Goal: Task Accomplishment & Management: Complete application form

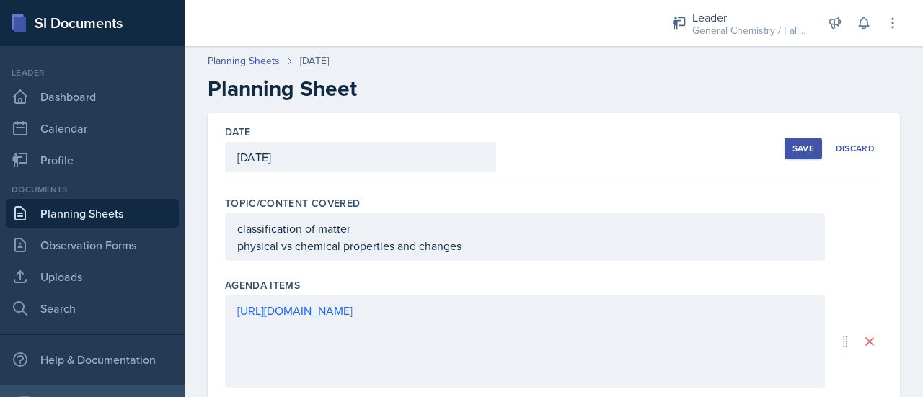
scroll to position [1, 0]
click at [270, 61] on link "Planning Sheets" at bounding box center [244, 60] width 72 height 15
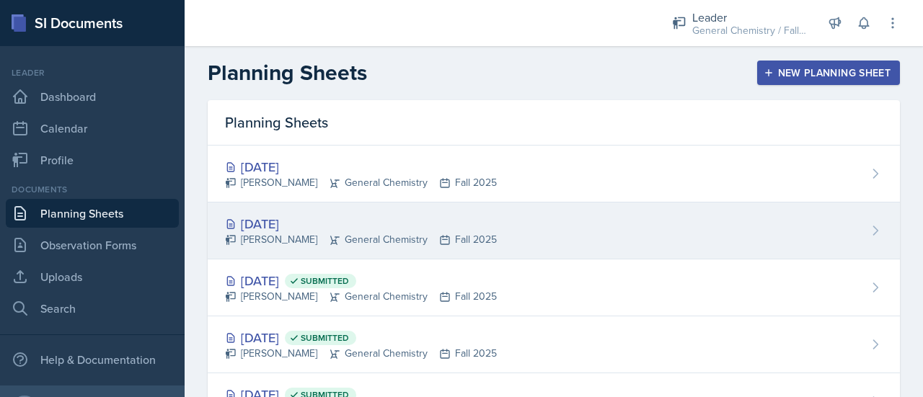
click at [304, 221] on div "[DATE]" at bounding box center [361, 223] width 272 height 19
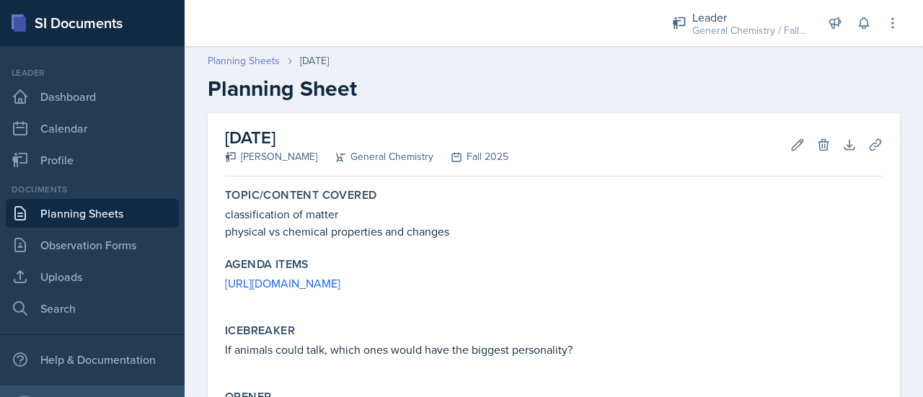
click at [260, 65] on link "Planning Sheets" at bounding box center [244, 60] width 72 height 15
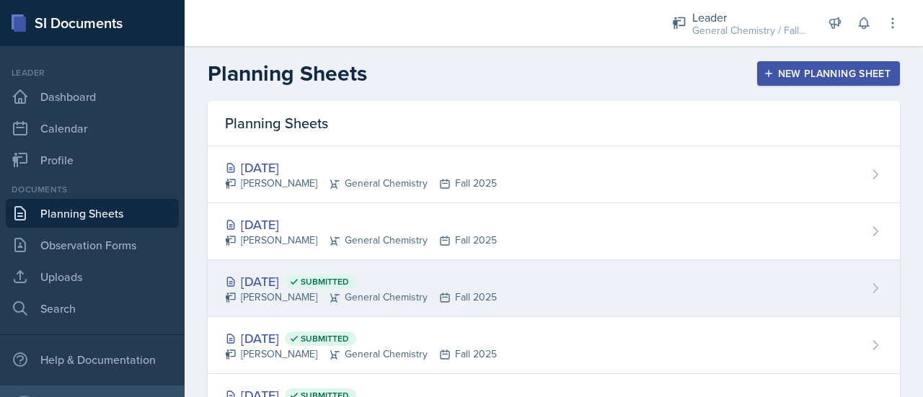
click at [322, 279] on div "[DATE] Submitted" at bounding box center [361, 281] width 272 height 19
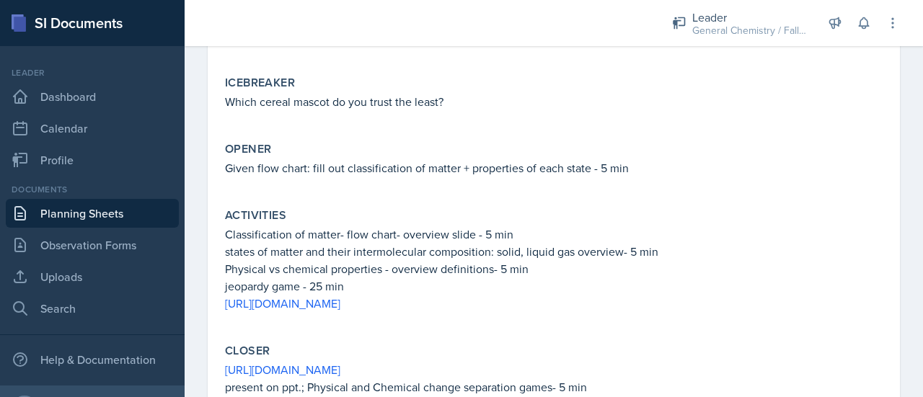
scroll to position [318, 0]
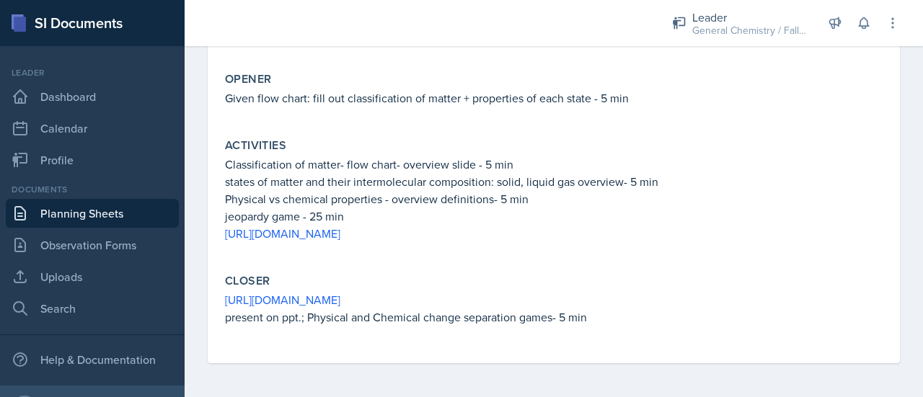
drag, startPoint x: 585, startPoint y: 298, endPoint x: 222, endPoint y: 302, distance: 362.7
click at [222, 302] on div "Closer [URL][DOMAIN_NAME] present on ppt.; Physical and Chemical change separat…" at bounding box center [553, 307] width 669 height 78
copy link "[URL][DOMAIN_NAME]"
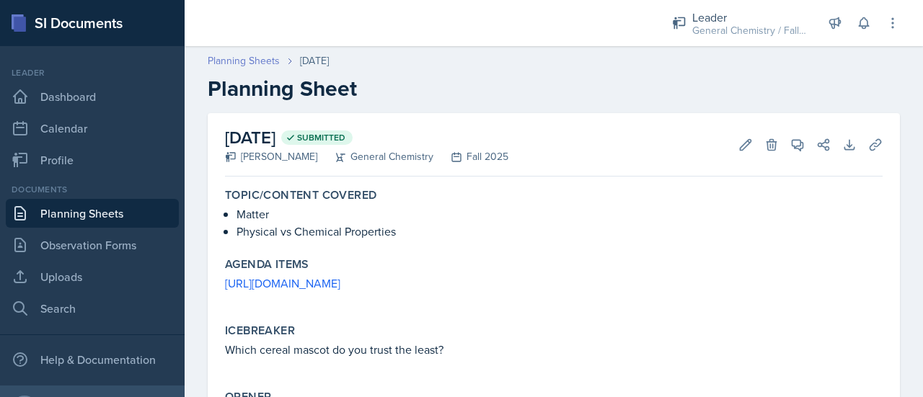
click at [252, 59] on link "Planning Sheets" at bounding box center [244, 60] width 72 height 15
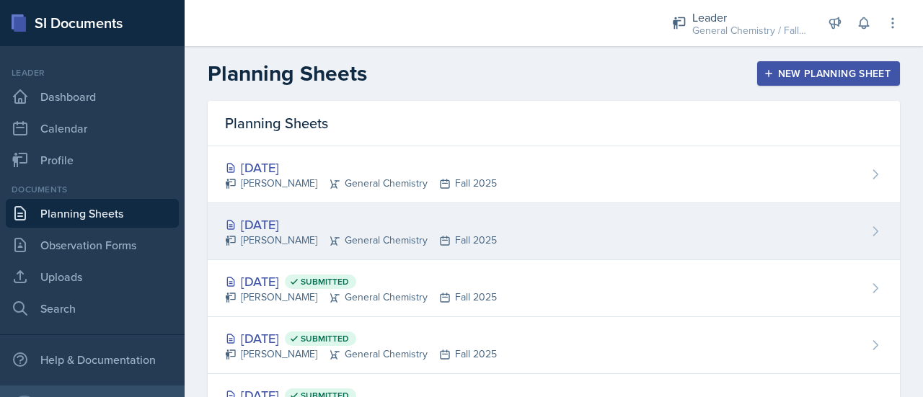
click at [306, 236] on div "[PERSON_NAME] General Chemistry Fall 2025" at bounding box center [361, 240] width 272 height 15
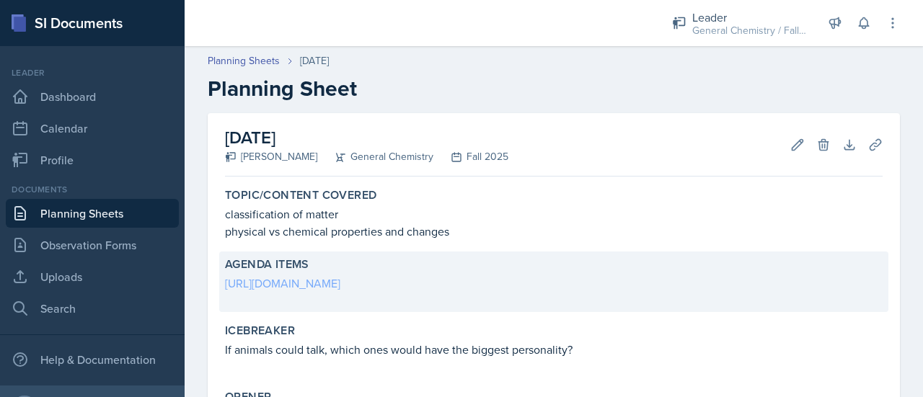
scroll to position [259, 0]
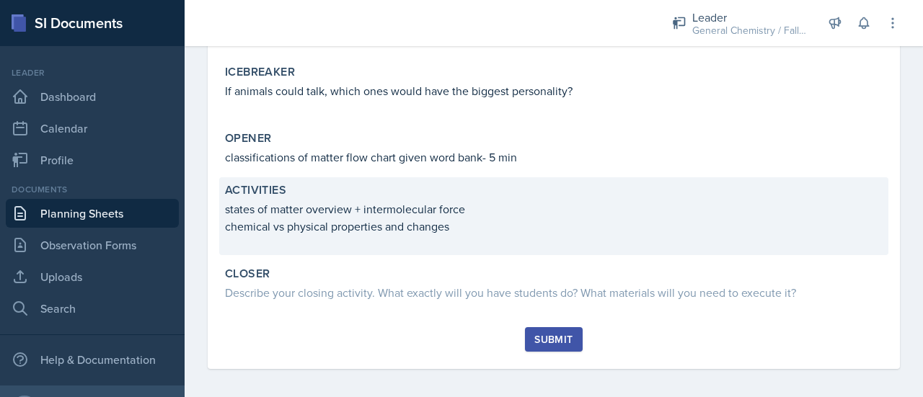
click at [473, 226] on p "chemical vs physical properties and changes" at bounding box center [554, 226] width 658 height 17
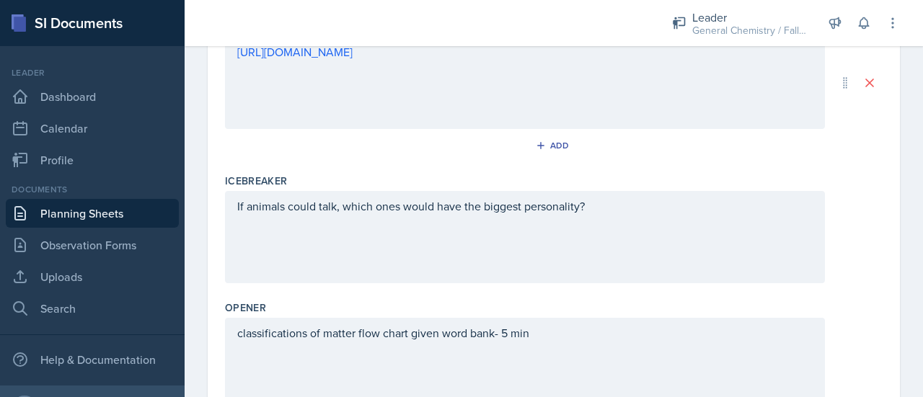
click at [473, 226] on div "If animals could talk, which ones would have the biggest personality?" at bounding box center [524, 215] width 575 height 35
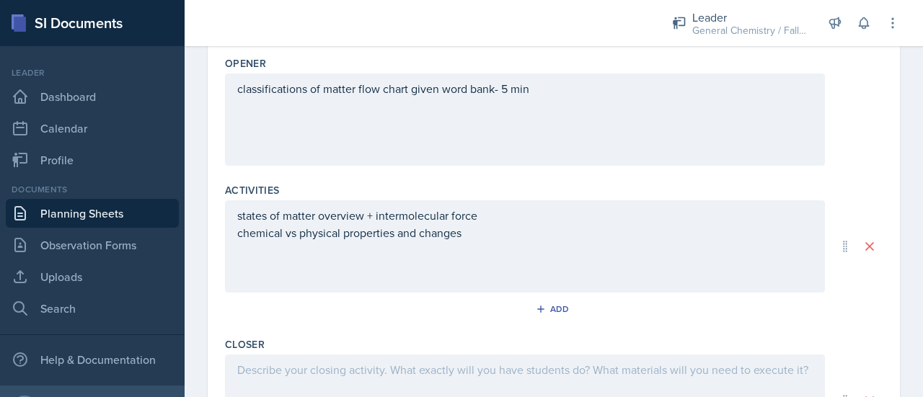
scroll to position [528, 0]
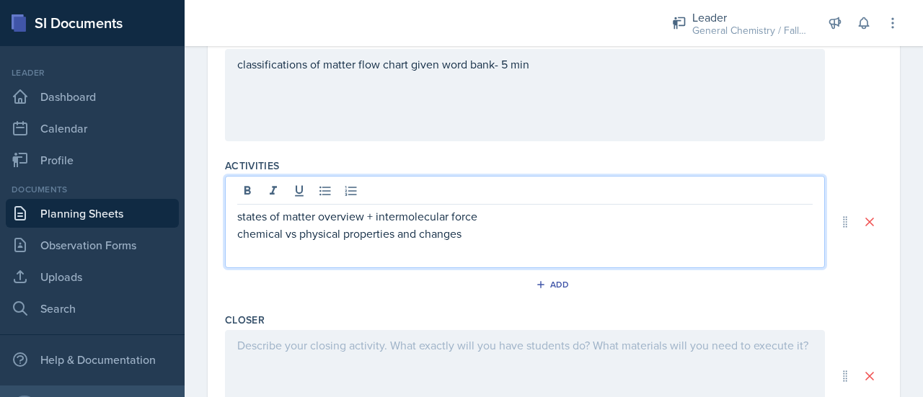
click at [493, 239] on p "chemical vs physical properties and changes" at bounding box center [524, 233] width 575 height 17
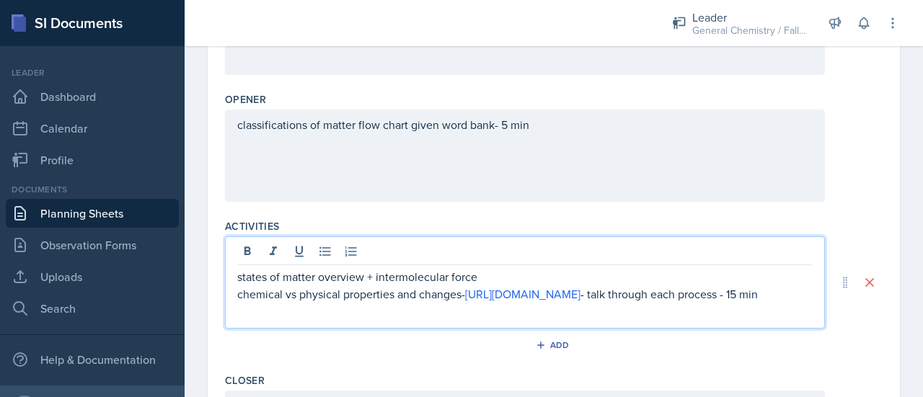
scroll to position [469, 0]
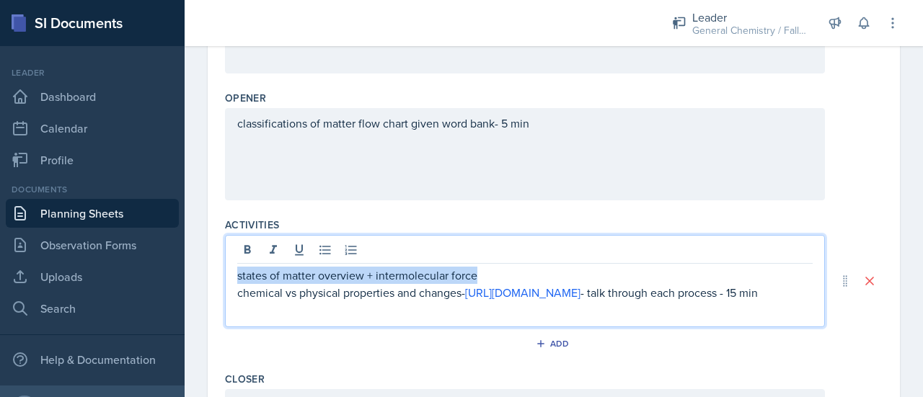
drag, startPoint x: 496, startPoint y: 275, endPoint x: 193, endPoint y: 231, distance: 306.7
click at [193, 231] on div "Date [DATE] [DATE] 31 1 2 3 4 5 6 7 8 9 10 11 12 13 14 15 16 17 18 19 20 21 22 …" at bounding box center [554, 106] width 738 height 922
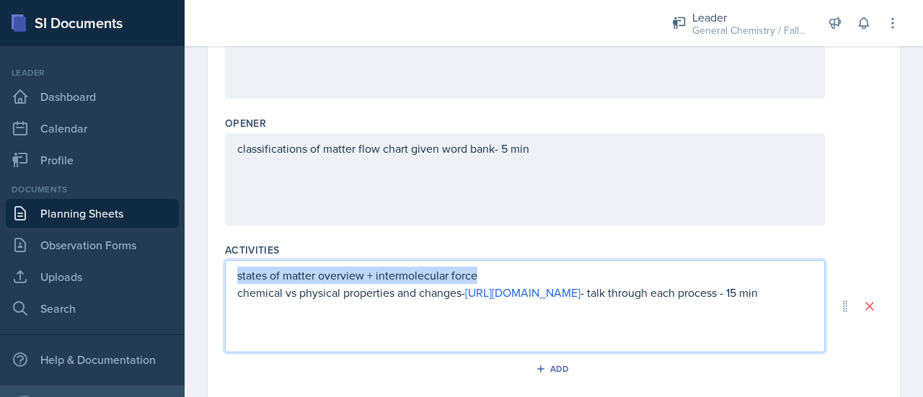
copy p "states of matter overview + intermolecular force"
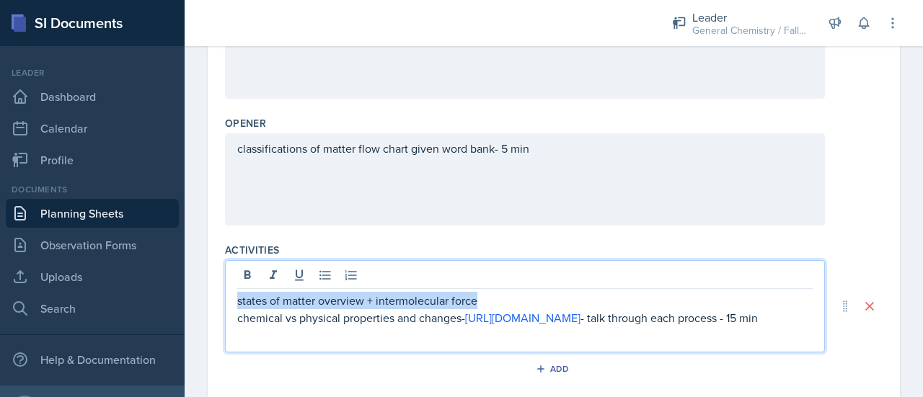
scroll to position [469, 0]
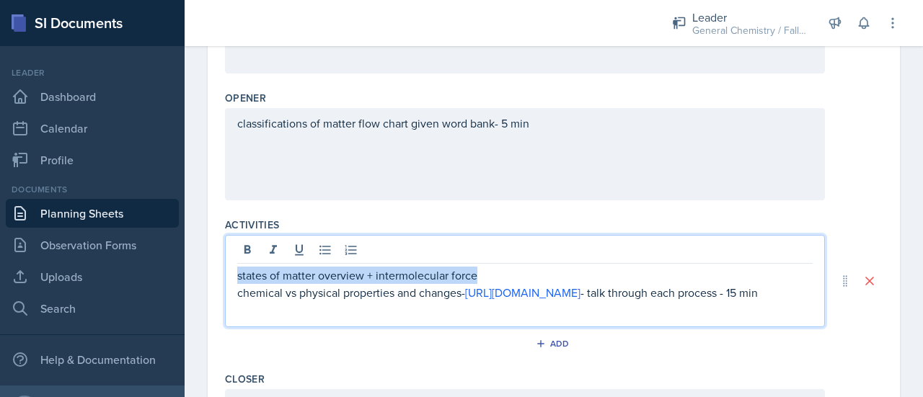
click at [545, 270] on p "states of matter overview + intermolecular force" at bounding box center [524, 275] width 575 height 17
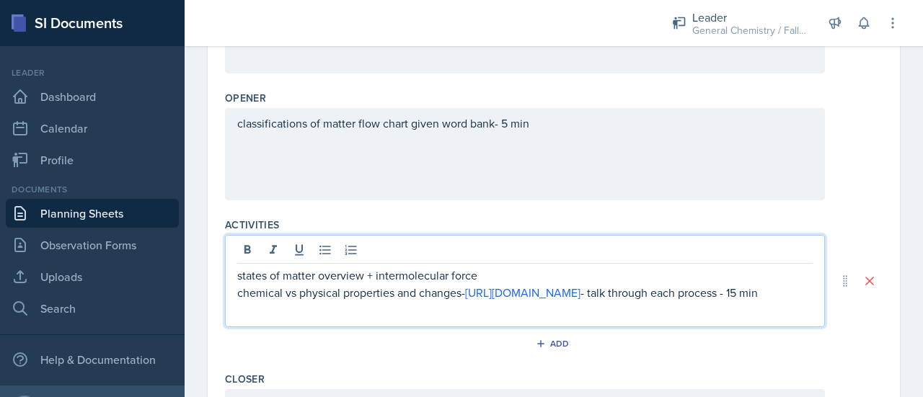
click at [365, 273] on p "states of matter overview + intermolecular force" at bounding box center [524, 275] width 575 height 17
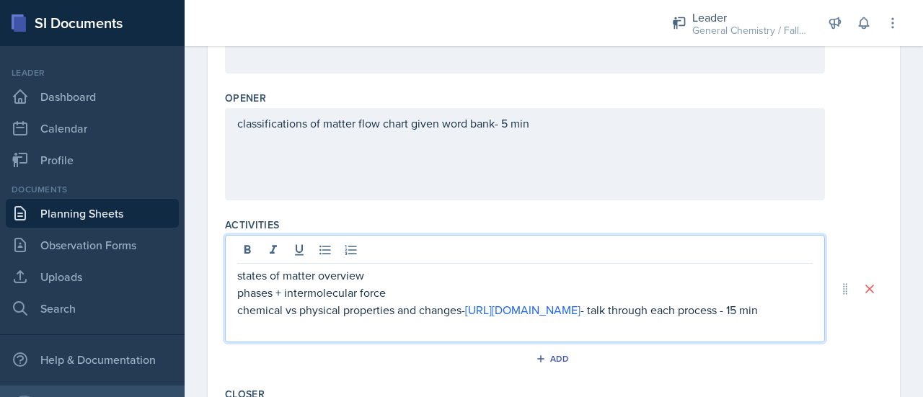
click at [365, 273] on p "states of matter overview" at bounding box center [524, 275] width 575 height 17
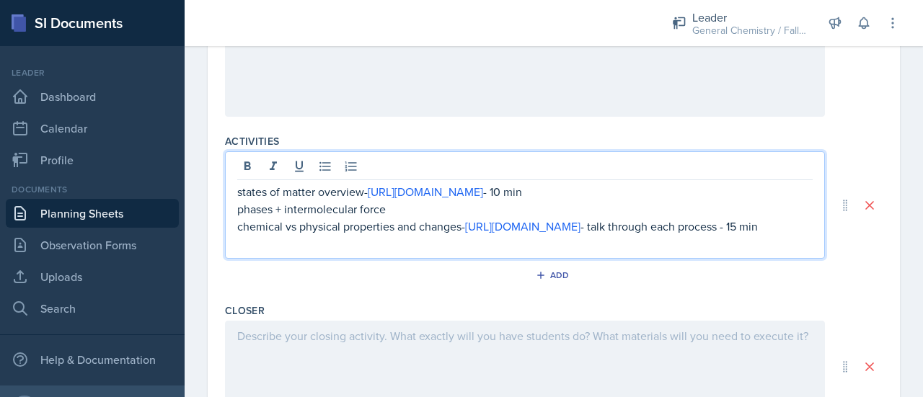
scroll to position [552, 0]
click at [395, 218] on p "phases + intermolecular force" at bounding box center [524, 208] width 575 height 17
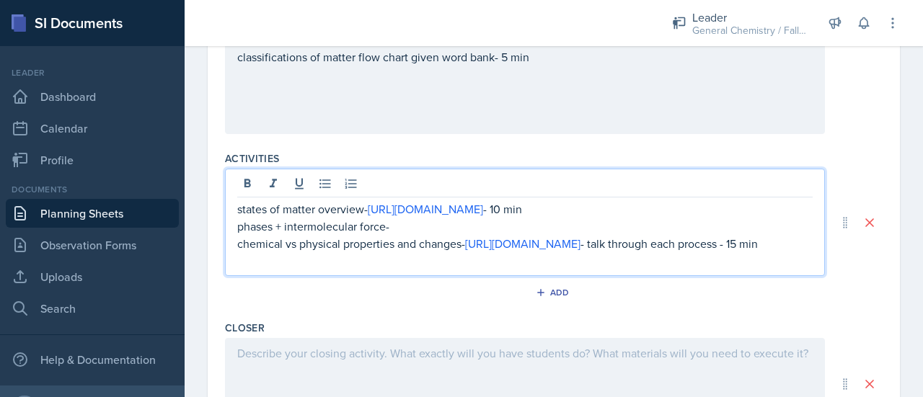
scroll to position [536, 0]
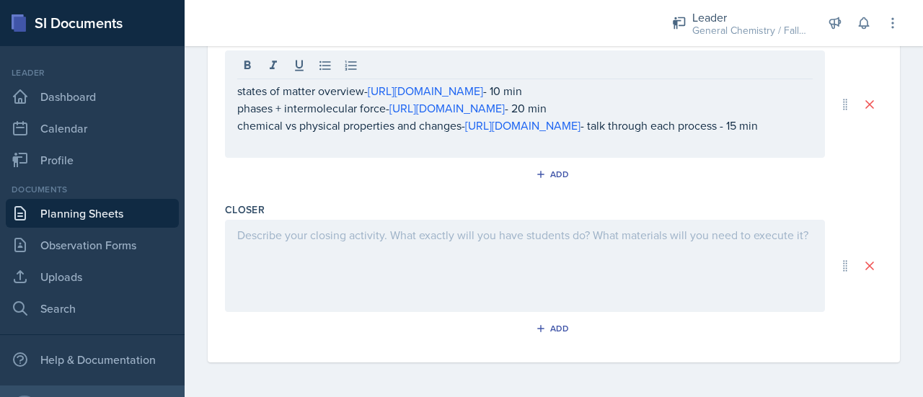
click at [467, 255] on div at bounding box center [525, 266] width 600 height 92
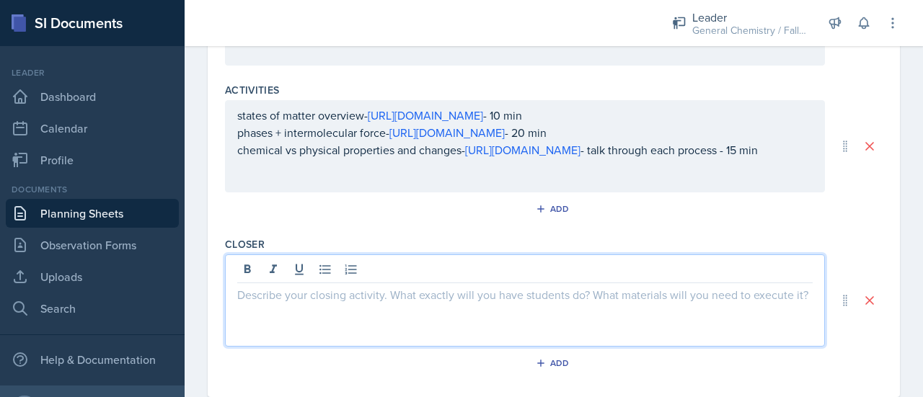
scroll to position [659, 0]
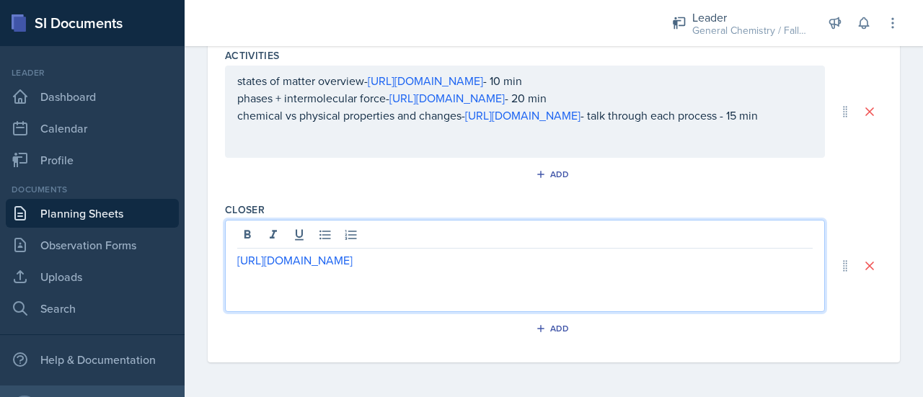
drag, startPoint x: 662, startPoint y: 261, endPoint x: 157, endPoint y: 212, distance: 507.1
click at [157, 212] on div "SI Documents Leader Dashboard Calendar Profile Documents Planning Sheets Observ…" at bounding box center [461, 198] width 923 height 397
click at [293, 261] on p "homo" at bounding box center [524, 260] width 575 height 17
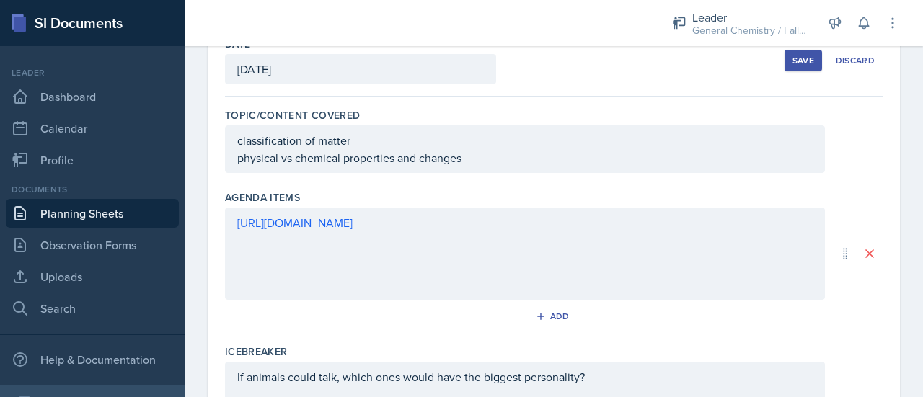
scroll to position [0, 0]
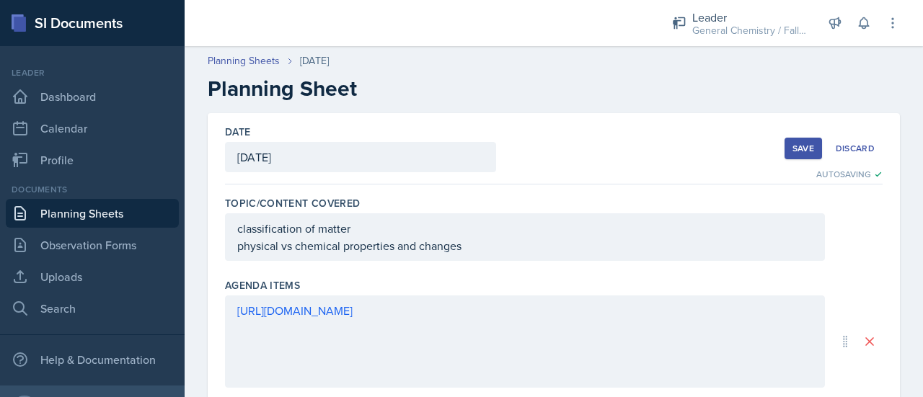
click at [792, 145] on div "Save" at bounding box center [803, 149] width 22 height 12
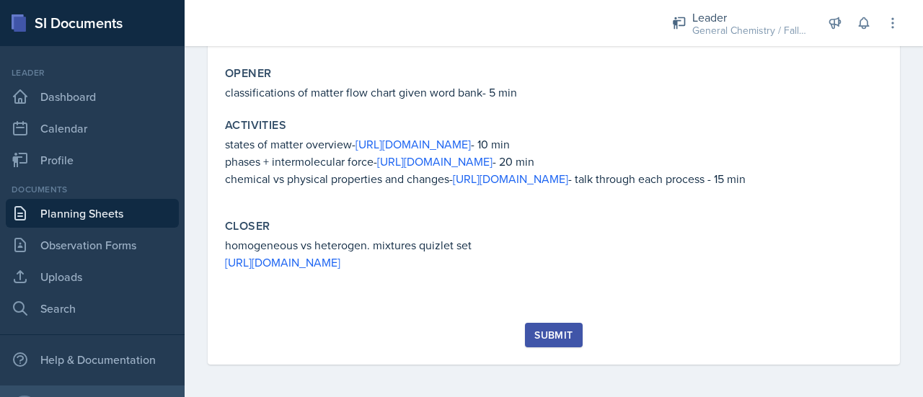
scroll to position [324, 0]
click at [562, 340] on div "Submit" at bounding box center [553, 335] width 38 height 12
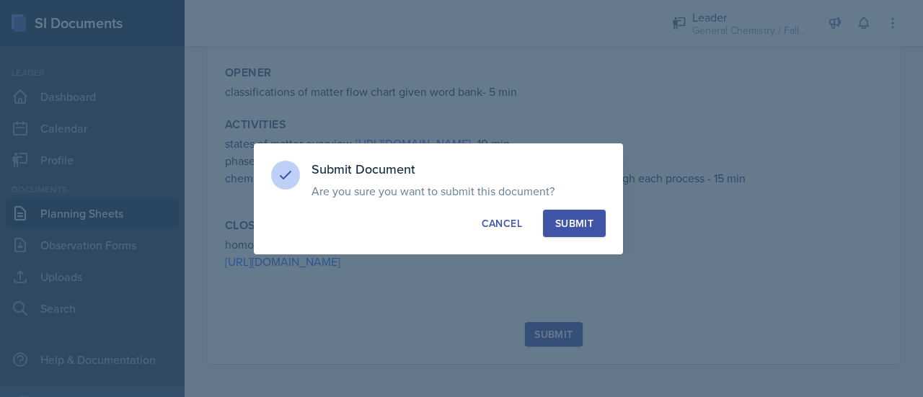
click at [575, 226] on div "Submit" at bounding box center [574, 223] width 38 height 14
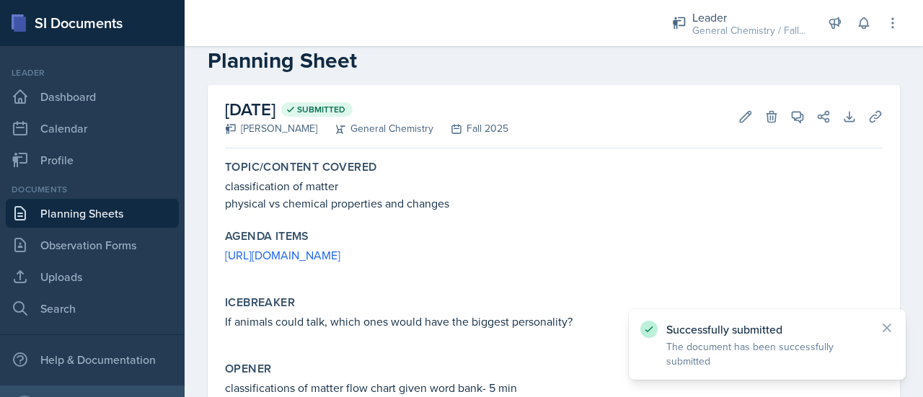
scroll to position [0, 0]
